Goal: Task Accomplishment & Management: Manage account settings

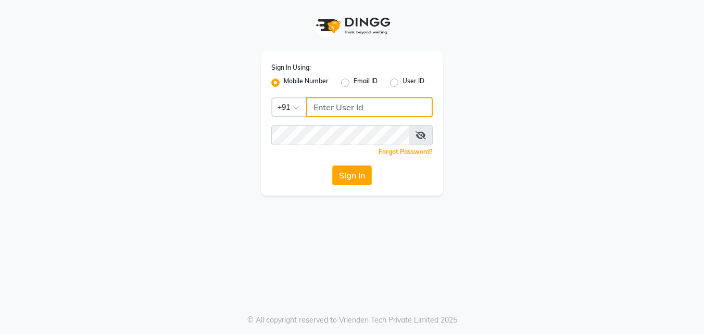
click at [335, 106] on input "Username" at bounding box center [369, 107] width 127 height 20
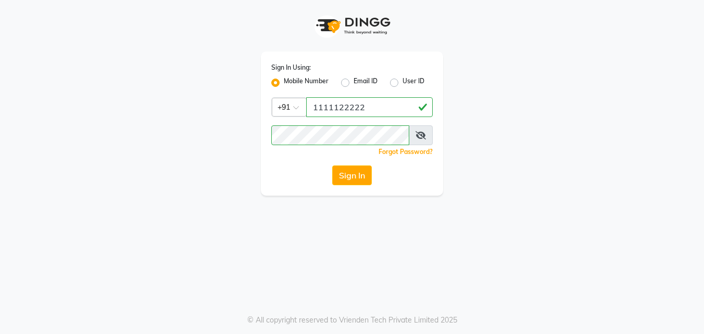
click at [417, 136] on icon at bounding box center [421, 135] width 10 height 8
click at [357, 177] on button "Sign In" at bounding box center [352, 176] width 40 height 20
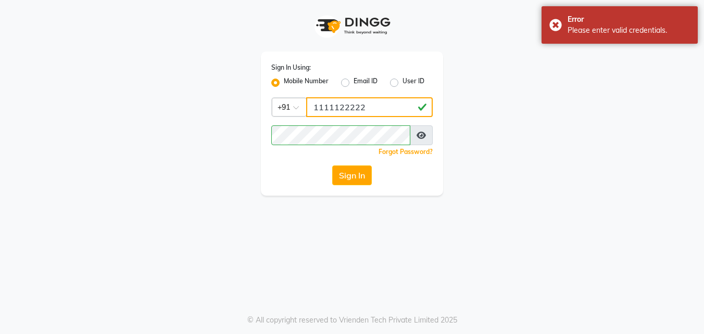
click at [379, 108] on input "1111122222" at bounding box center [369, 107] width 127 height 20
click at [313, 148] on div "Forgot Password?" at bounding box center [351, 151] width 161 height 11
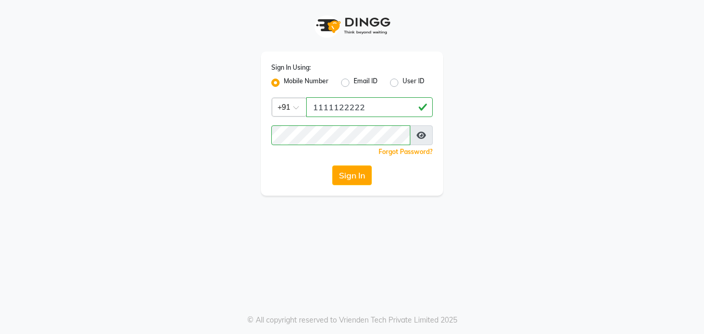
click at [424, 134] on icon at bounding box center [421, 135] width 9 height 8
click at [359, 175] on button "Sign In" at bounding box center [352, 176] width 40 height 20
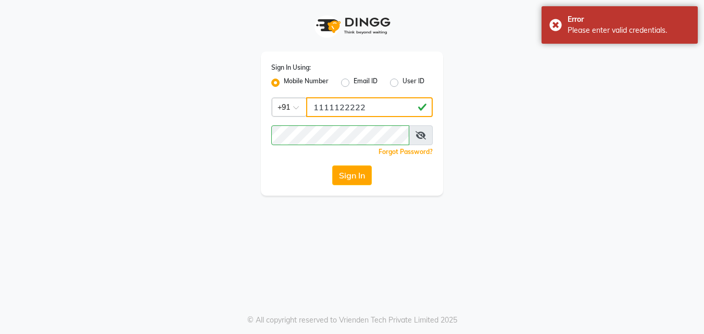
click at [377, 106] on input "1111122222" at bounding box center [369, 107] width 127 height 20
type input "1"
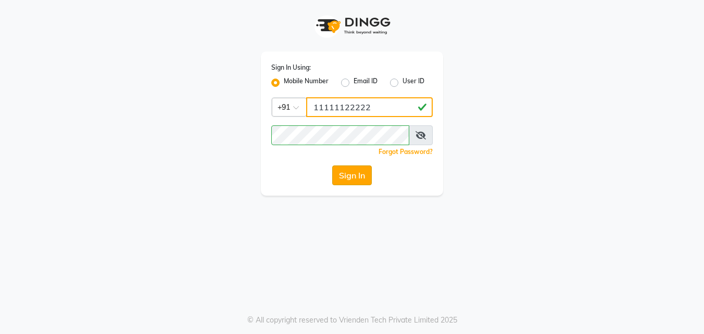
type input "11111122222"
click at [349, 173] on button "Sign In" at bounding box center [352, 176] width 40 height 20
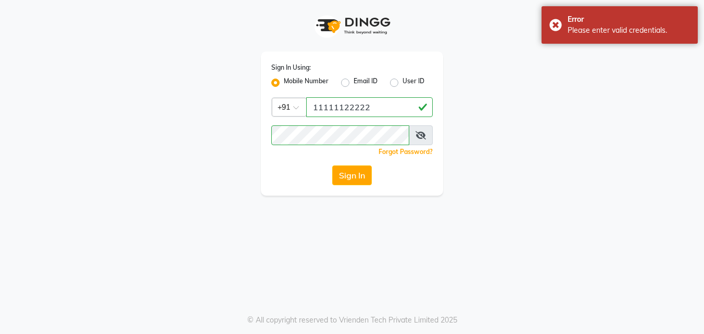
click at [354, 84] on label "Email ID" at bounding box center [366, 83] width 24 height 13
click at [354, 83] on input "Email ID" at bounding box center [357, 80] width 7 height 7
radio input "true"
radio input "false"
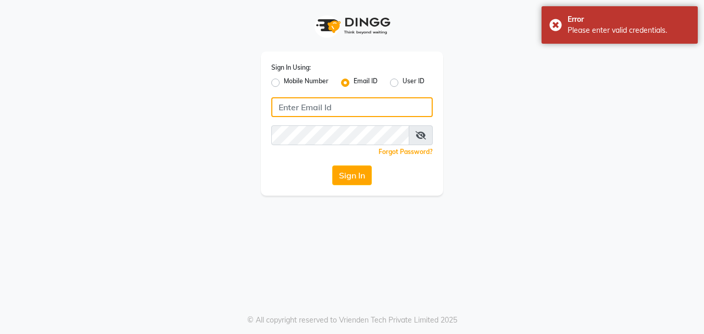
click at [340, 112] on input "Username" at bounding box center [351, 107] width 161 height 20
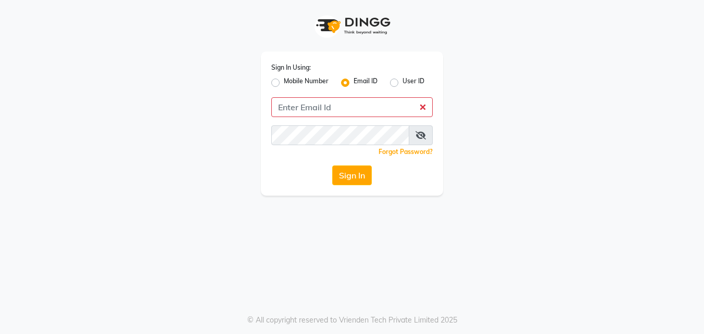
click at [280, 79] on div "Mobile Number" at bounding box center [299, 83] width 57 height 13
click at [284, 82] on label "Mobile Number" at bounding box center [306, 83] width 45 height 13
click at [284, 82] on input "Mobile Number" at bounding box center [287, 80] width 7 height 7
radio input "true"
radio input "false"
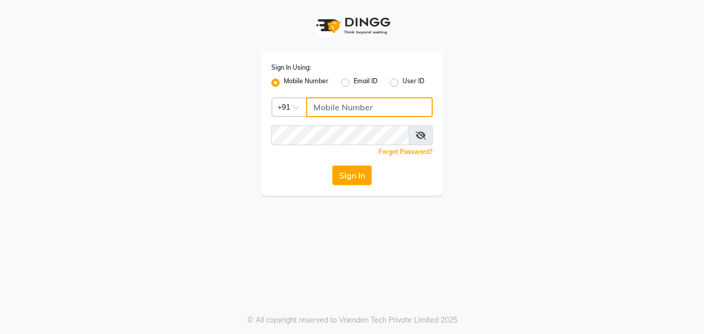
click at [345, 106] on input "Username" at bounding box center [369, 107] width 127 height 20
type input "1111122222"
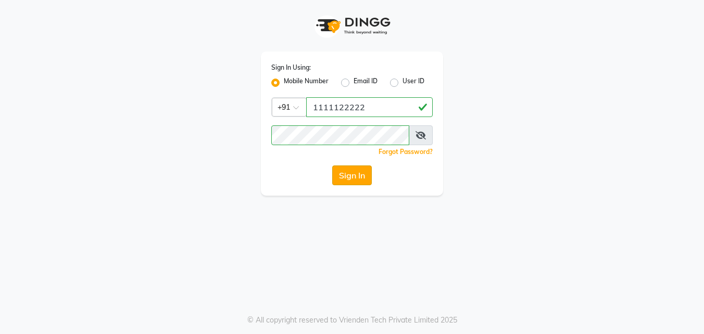
click at [351, 181] on button "Sign In" at bounding box center [352, 176] width 40 height 20
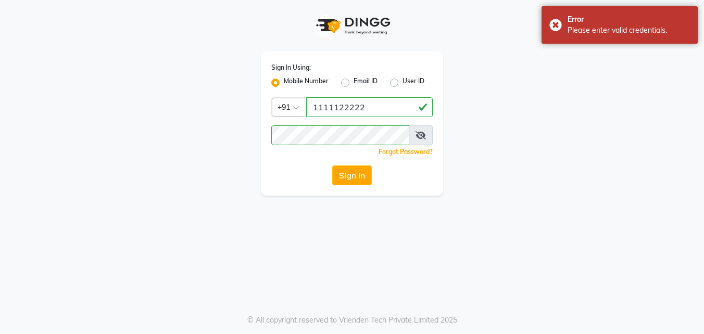
click at [485, 166] on div "Sign In Using: Mobile Number Email ID User ID Country Code × [PHONE_NUMBER] Rem…" at bounding box center [352, 98] width 594 height 196
click at [419, 134] on icon at bounding box center [421, 135] width 10 height 8
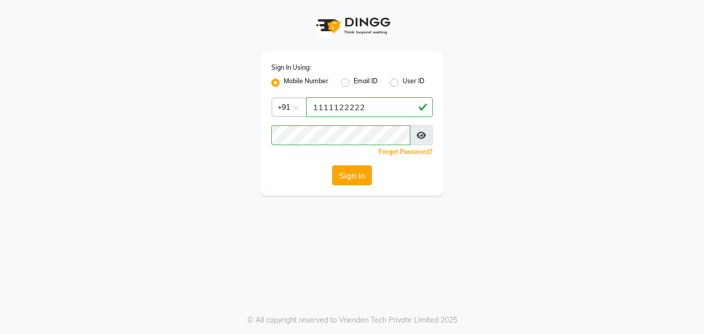
click at [353, 176] on button "Sign In" at bounding box center [352, 176] width 40 height 20
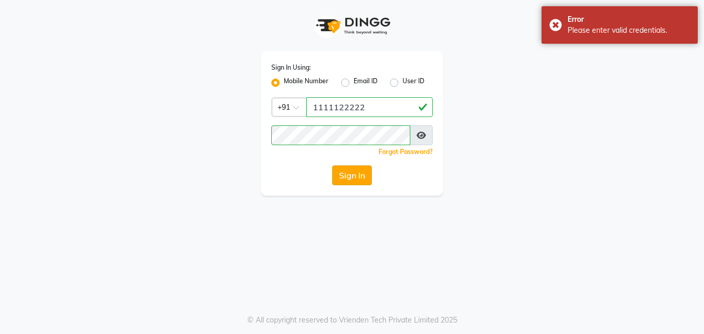
click at [353, 176] on button "Sign In" at bounding box center [352, 176] width 40 height 20
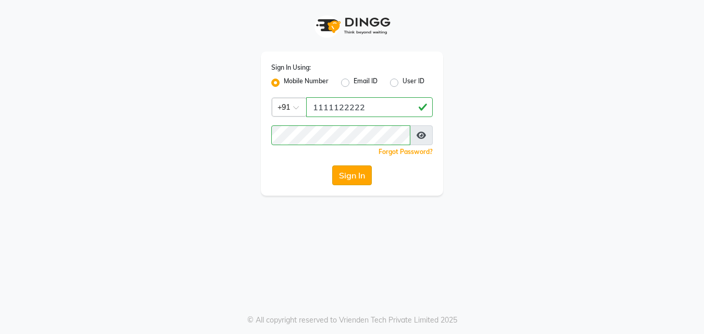
drag, startPoint x: 356, startPoint y: 160, endPoint x: 355, endPoint y: 170, distance: 10.0
click at [355, 170] on div "Sign In Using: Mobile Number Email ID User ID Country Code × [PHONE_NUMBER] Rem…" at bounding box center [352, 124] width 182 height 144
click at [355, 170] on button "Sign In" at bounding box center [352, 176] width 40 height 20
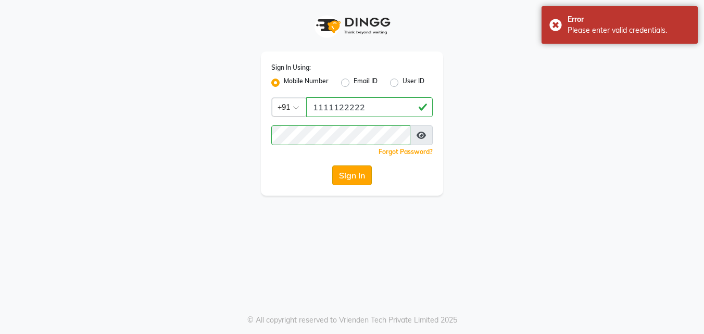
click at [355, 170] on button "Sign In" at bounding box center [352, 176] width 40 height 20
